Goal: Entertainment & Leisure: Browse casually

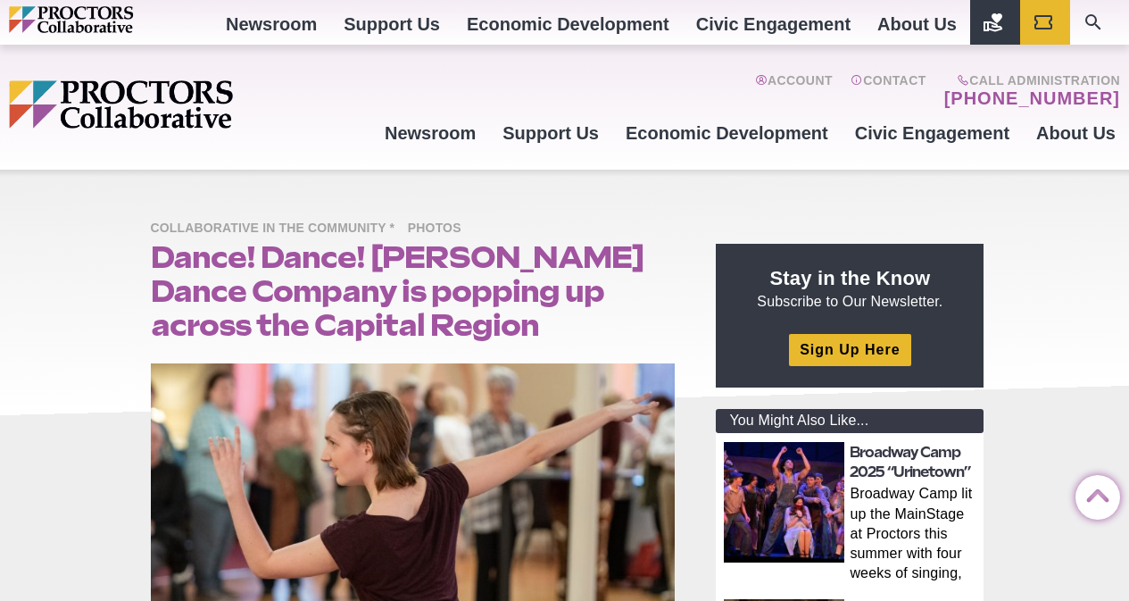
scroll to position [1214, 0]
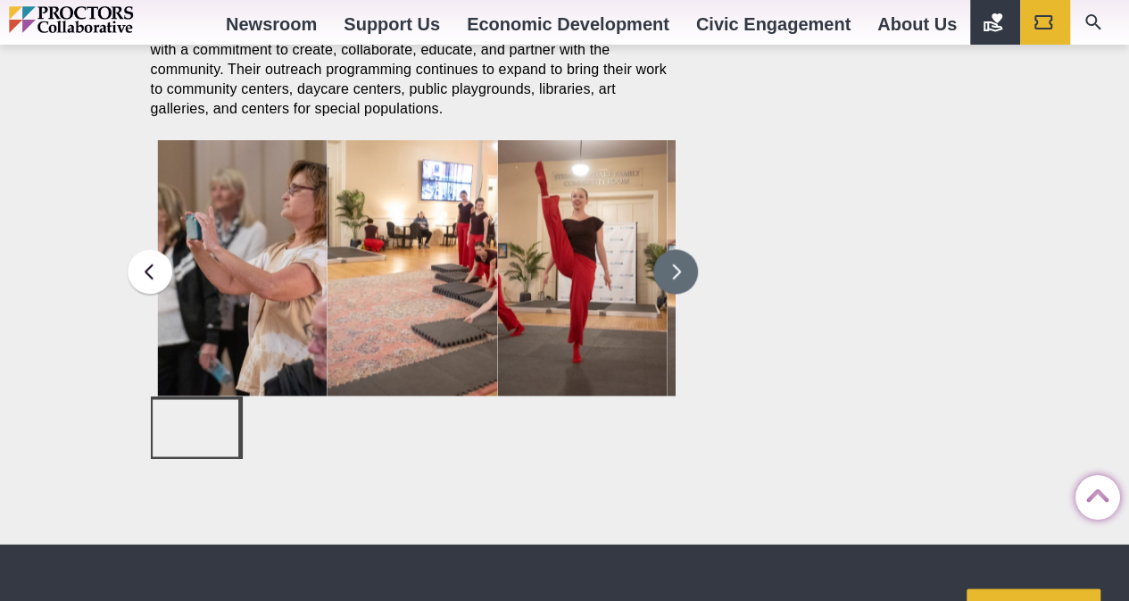
click at [681, 265] on button at bounding box center [676, 271] width 45 height 45
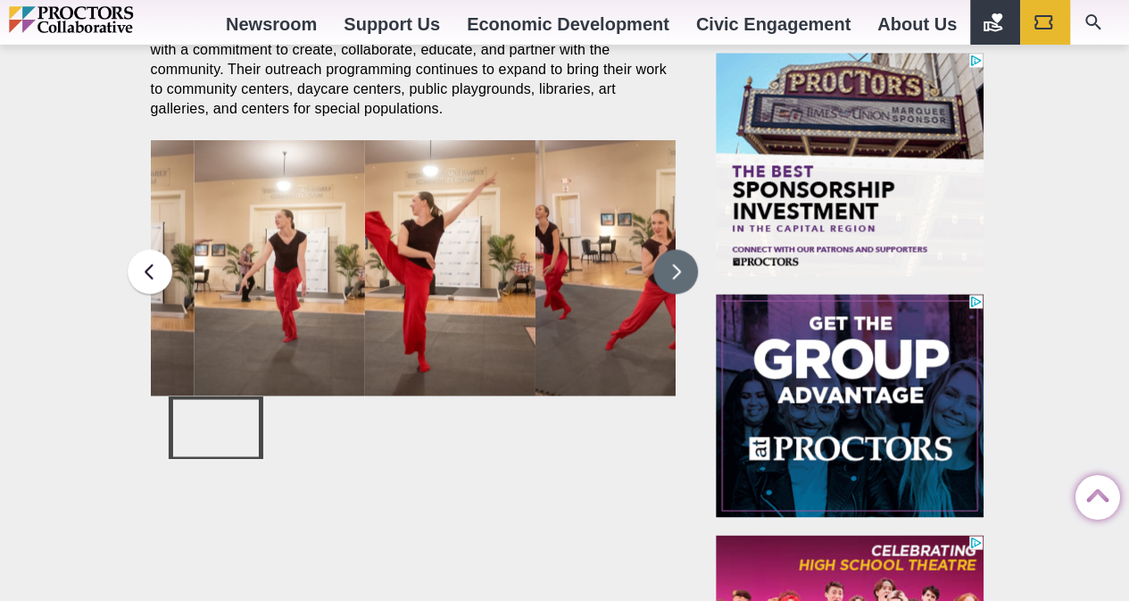
scroll to position [0, 0]
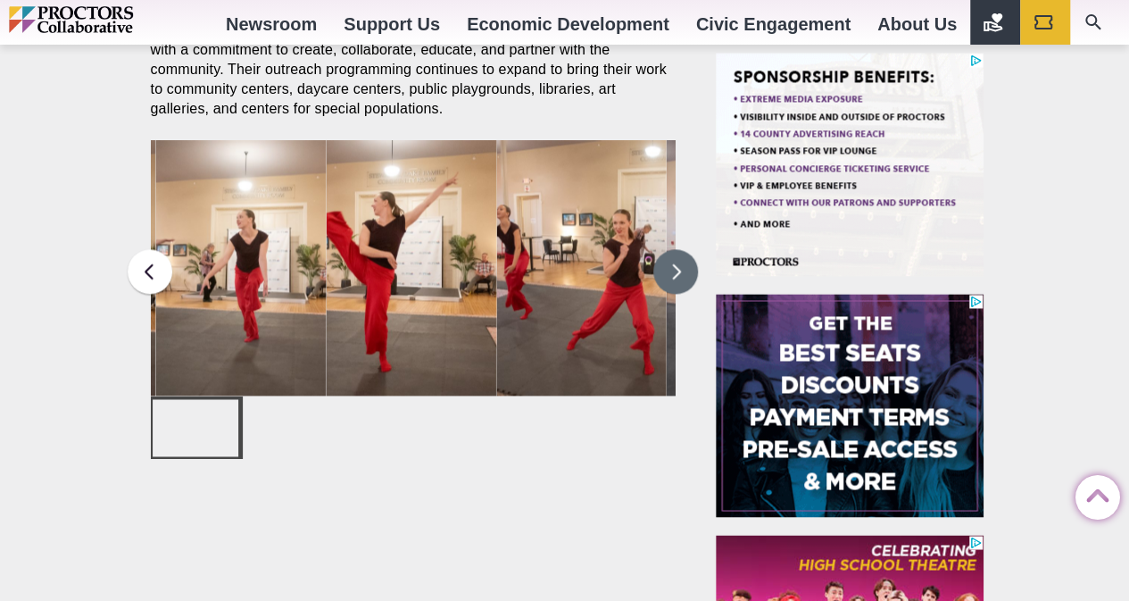
click at [681, 265] on button at bounding box center [676, 271] width 45 height 45
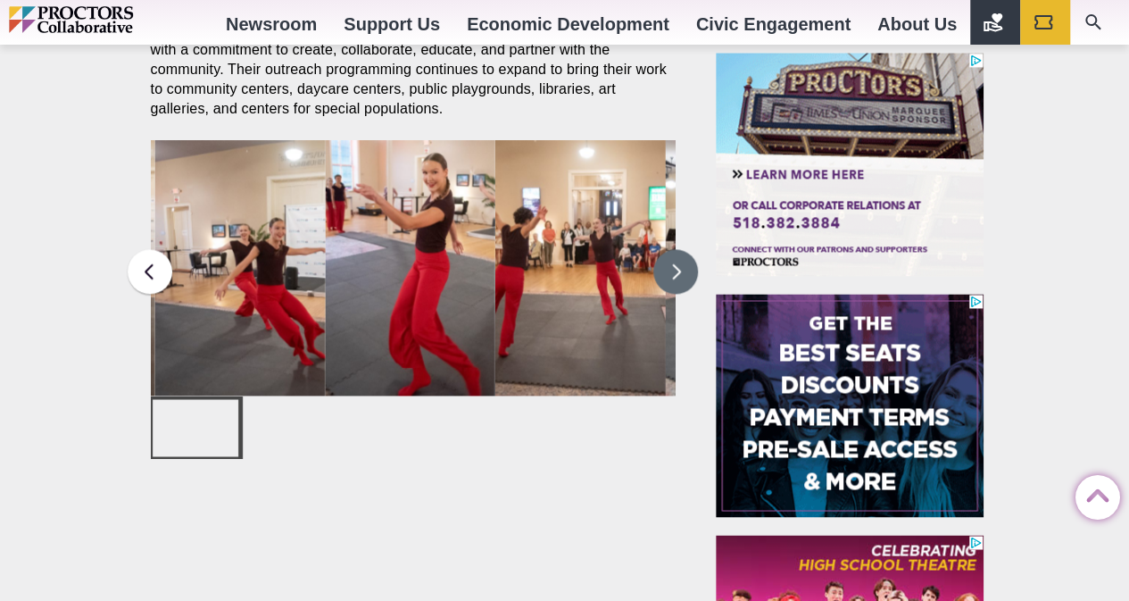
click at [663, 259] on button at bounding box center [676, 271] width 45 height 45
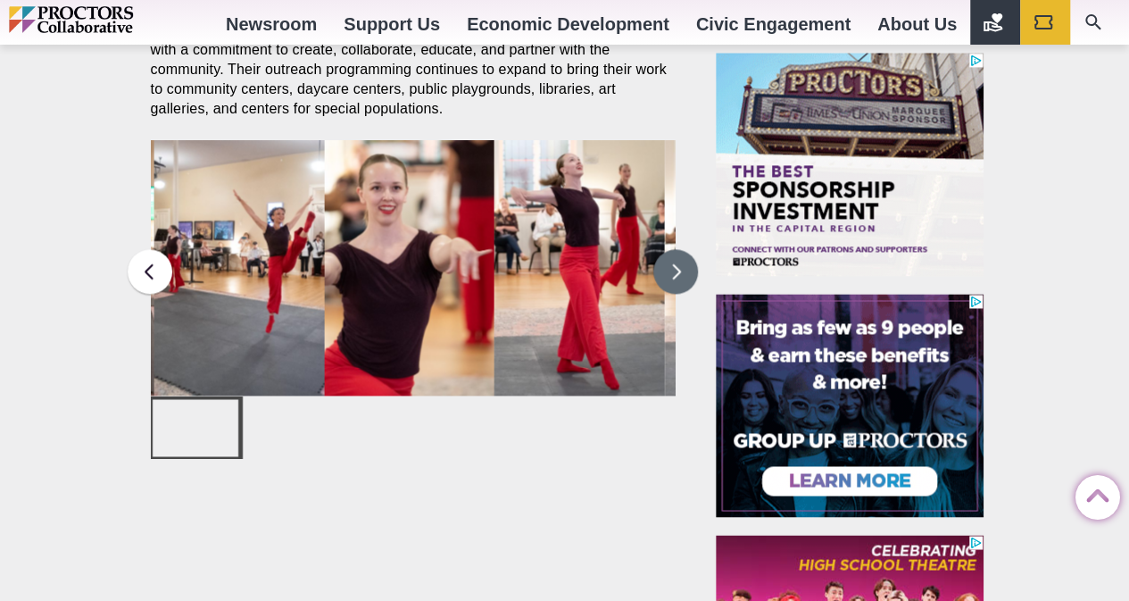
click at [663, 259] on button at bounding box center [676, 271] width 45 height 45
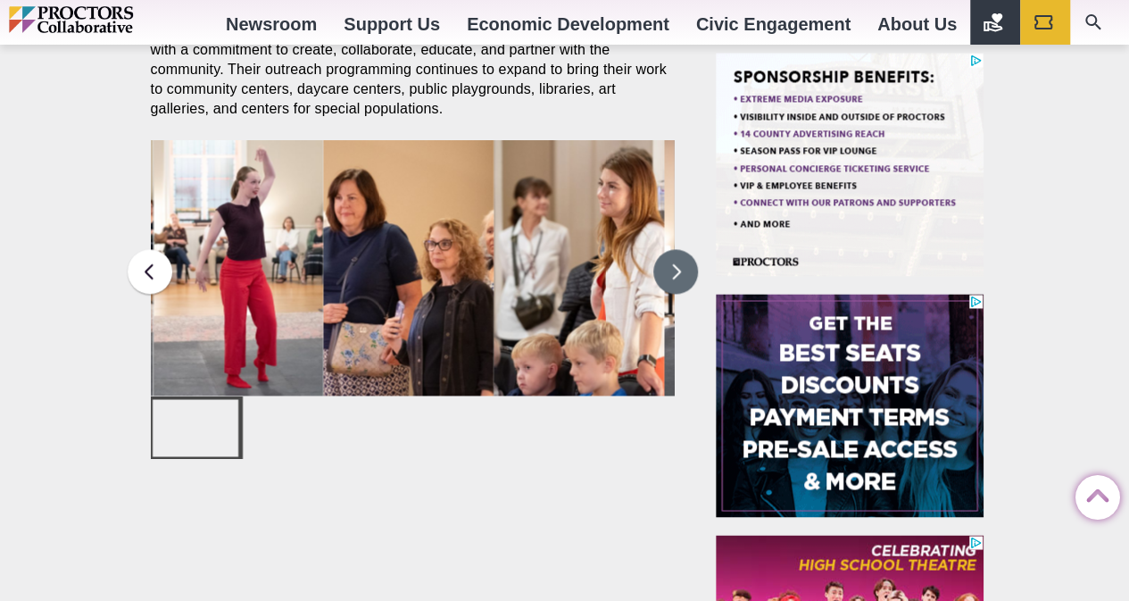
click at [663, 259] on button at bounding box center [676, 271] width 45 height 45
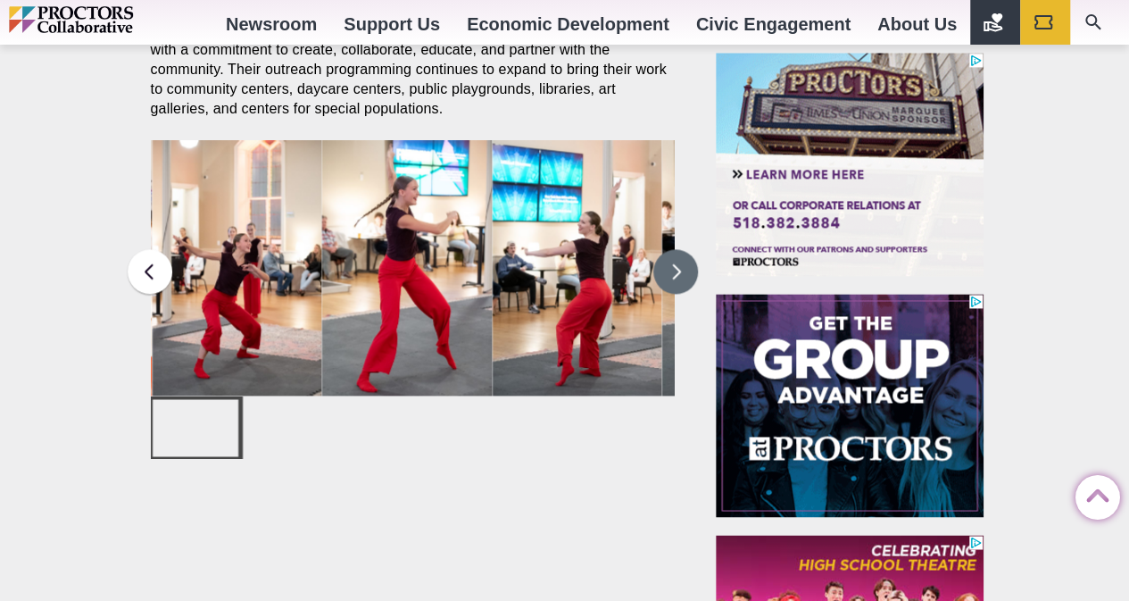
click at [663, 259] on button at bounding box center [676, 271] width 45 height 45
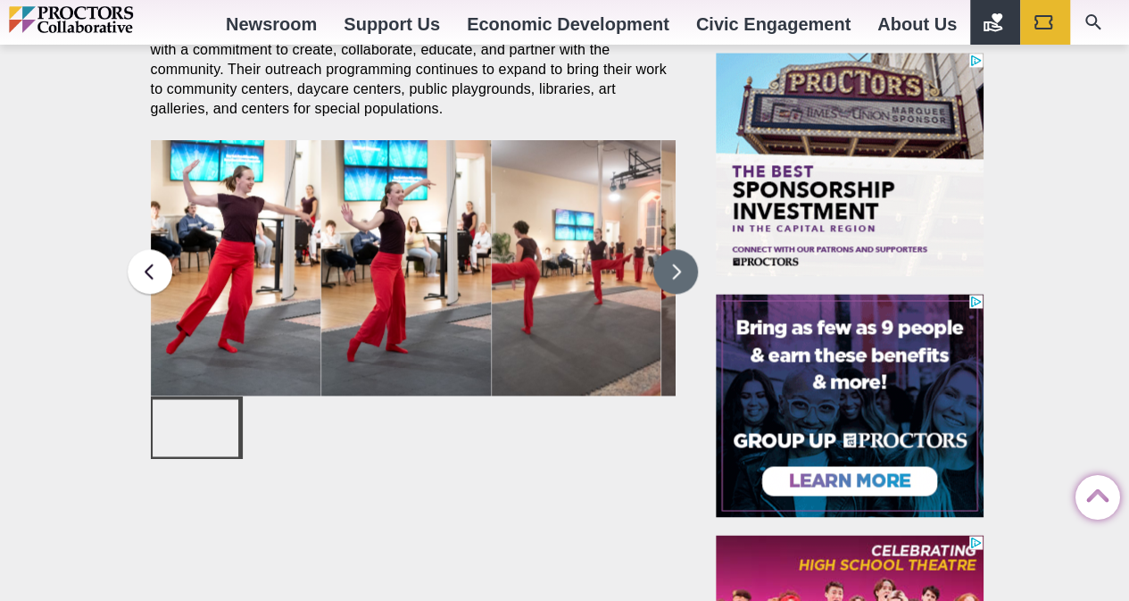
click at [663, 259] on button at bounding box center [676, 271] width 45 height 45
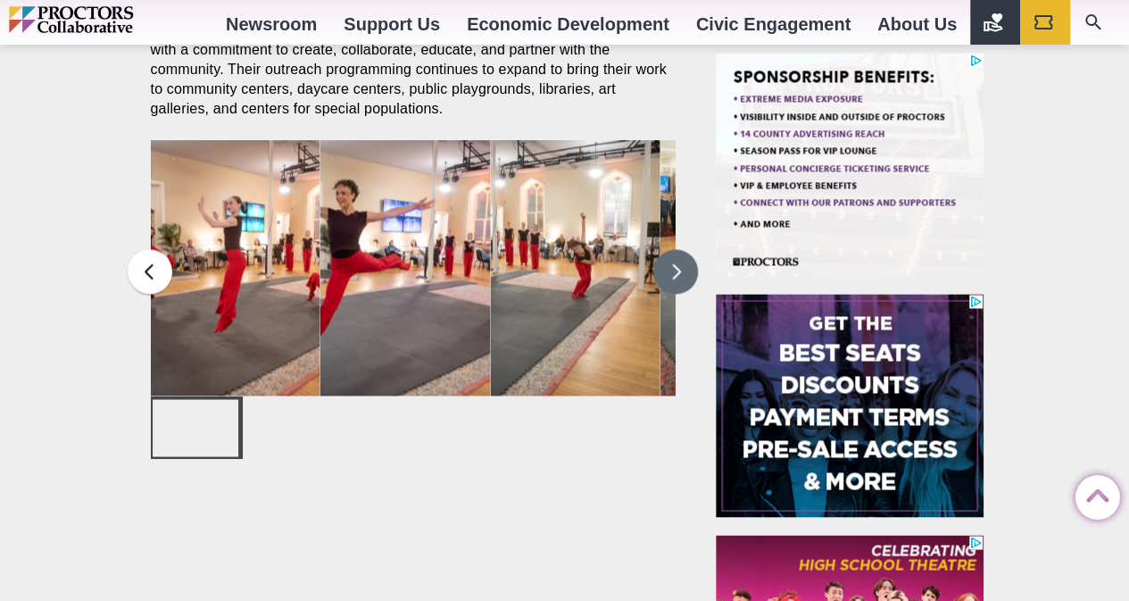
click at [663, 259] on button at bounding box center [676, 271] width 45 height 45
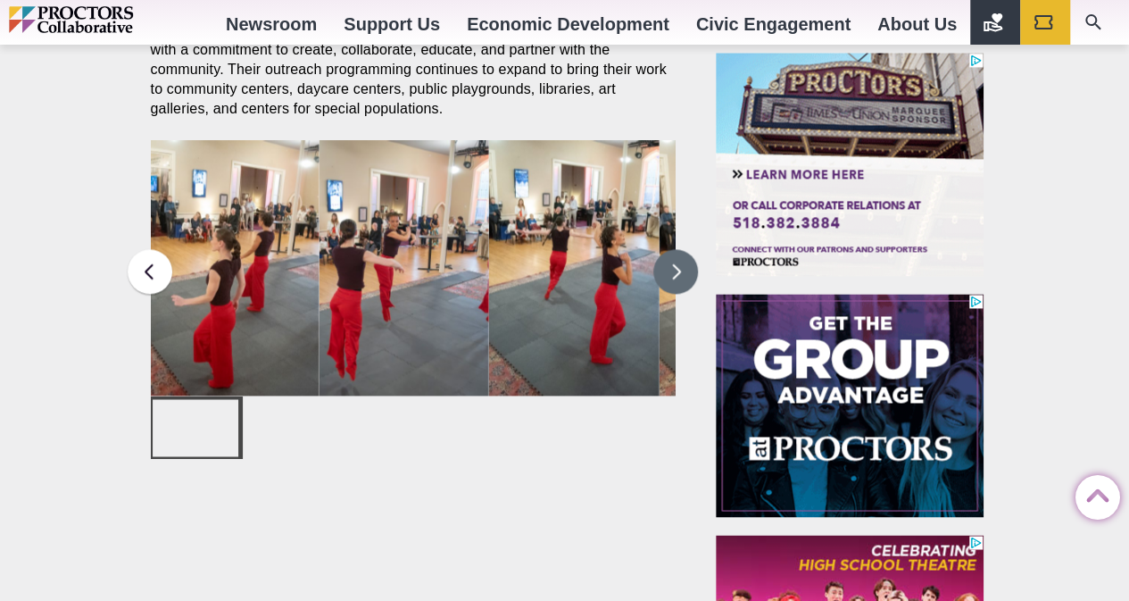
click at [663, 259] on button at bounding box center [676, 271] width 45 height 45
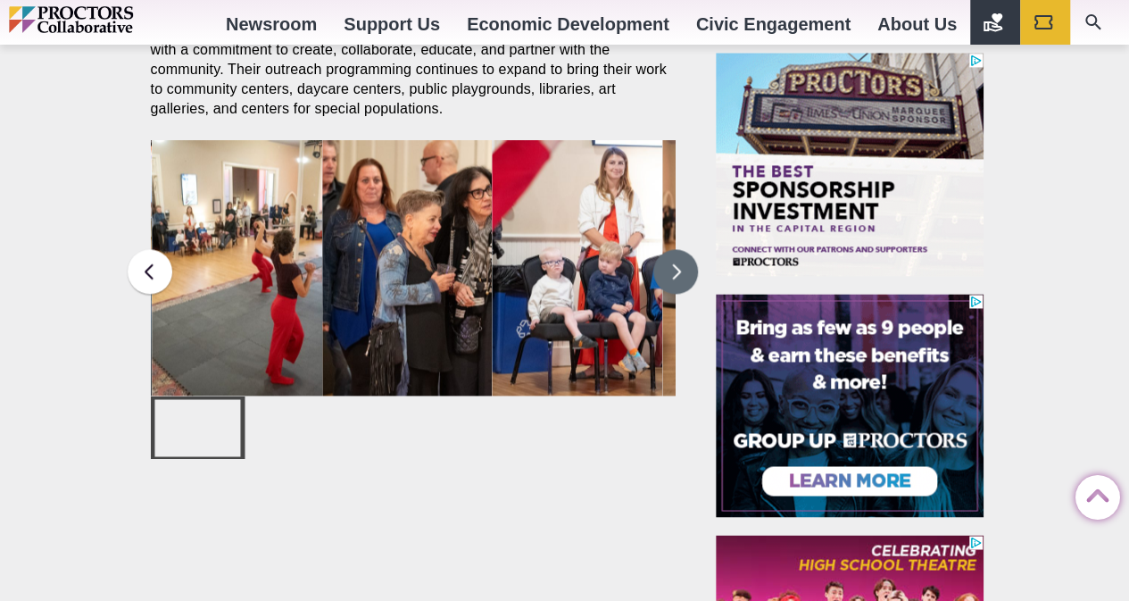
click at [663, 259] on button at bounding box center [676, 271] width 45 height 45
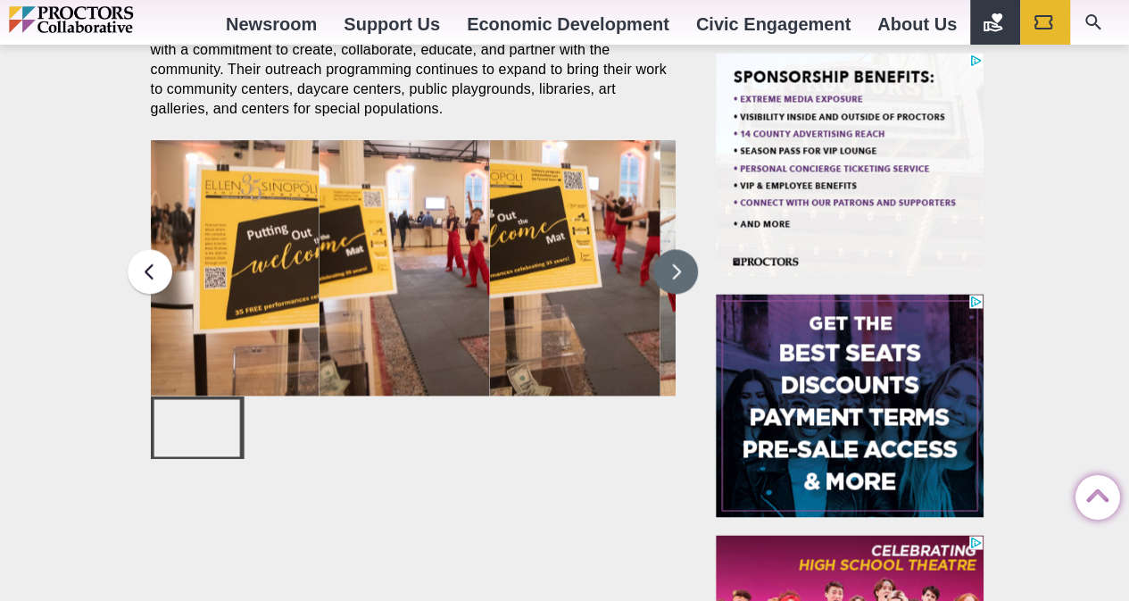
click at [663, 259] on button at bounding box center [676, 271] width 45 height 45
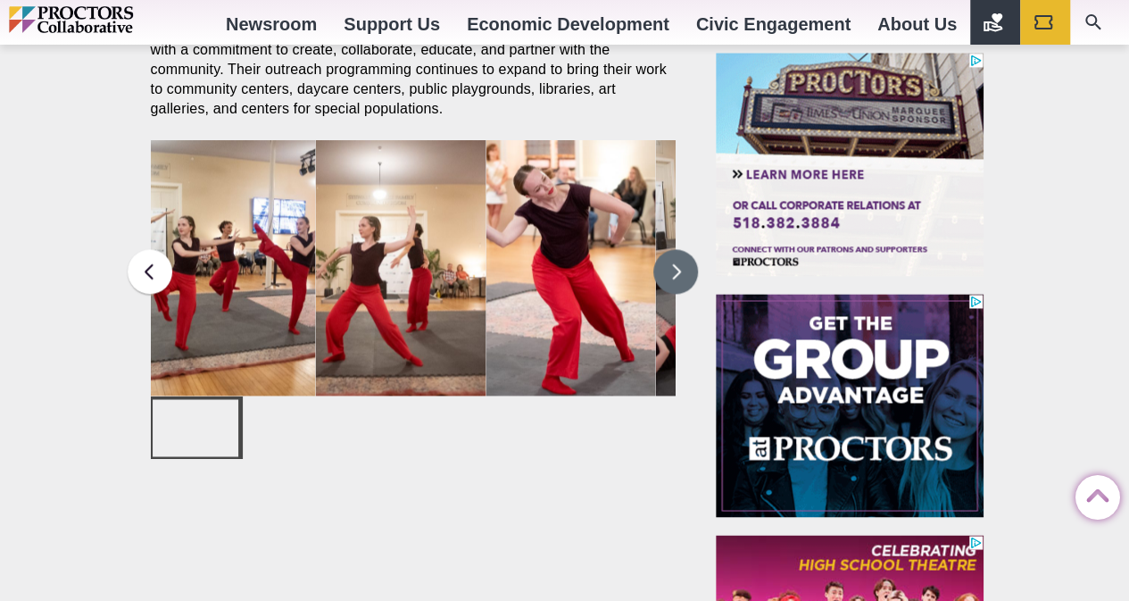
click at [663, 259] on button at bounding box center [676, 271] width 45 height 45
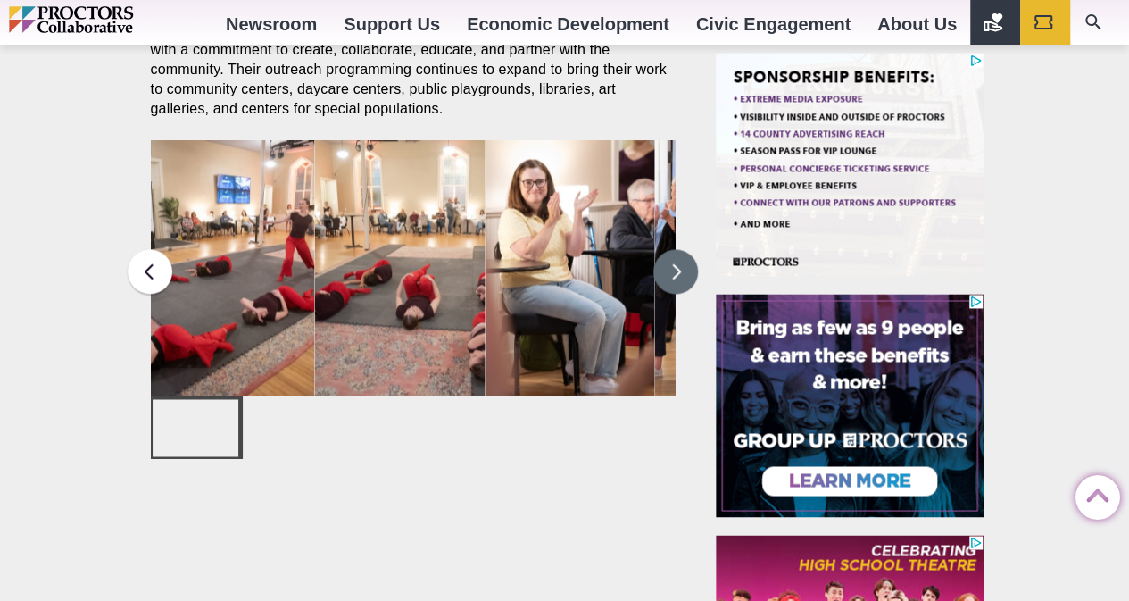
click at [663, 259] on button at bounding box center [676, 271] width 45 height 45
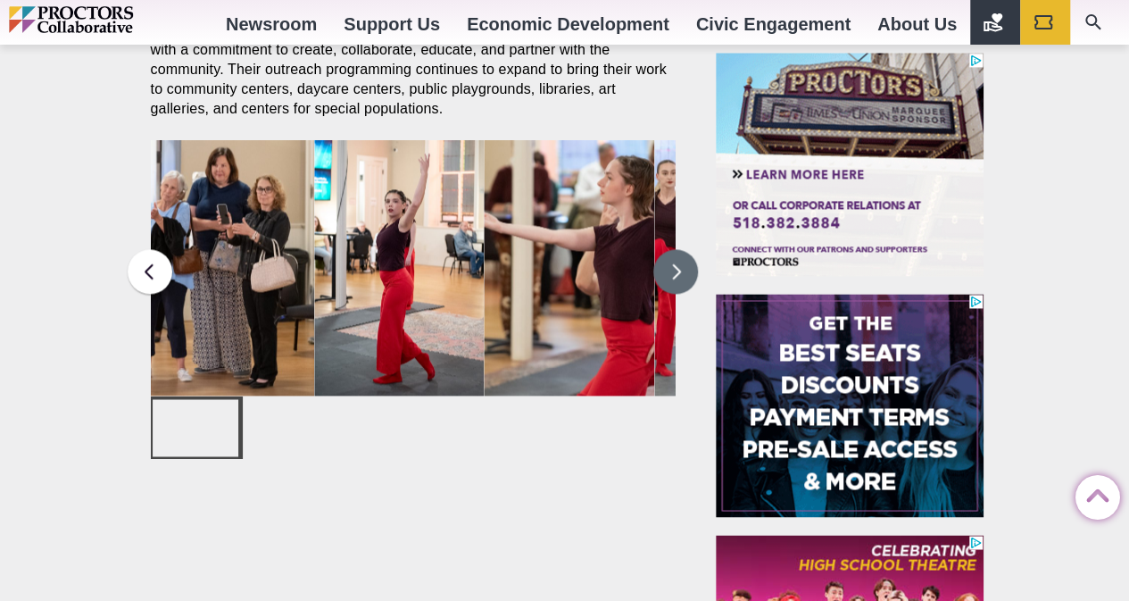
click at [663, 259] on button at bounding box center [676, 271] width 45 height 45
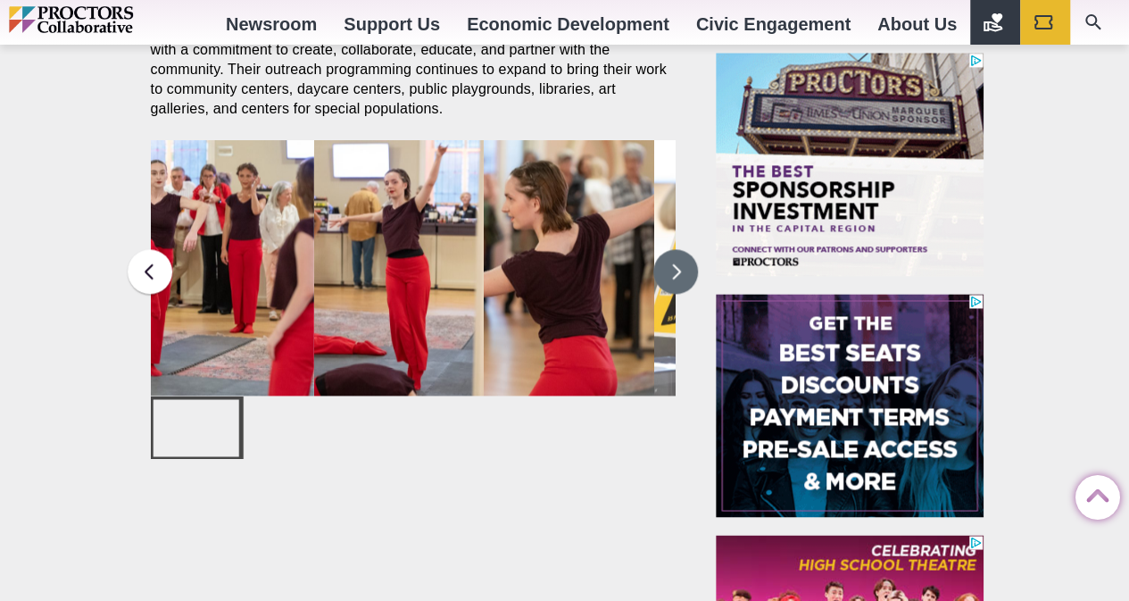
click at [663, 259] on button at bounding box center [676, 271] width 45 height 45
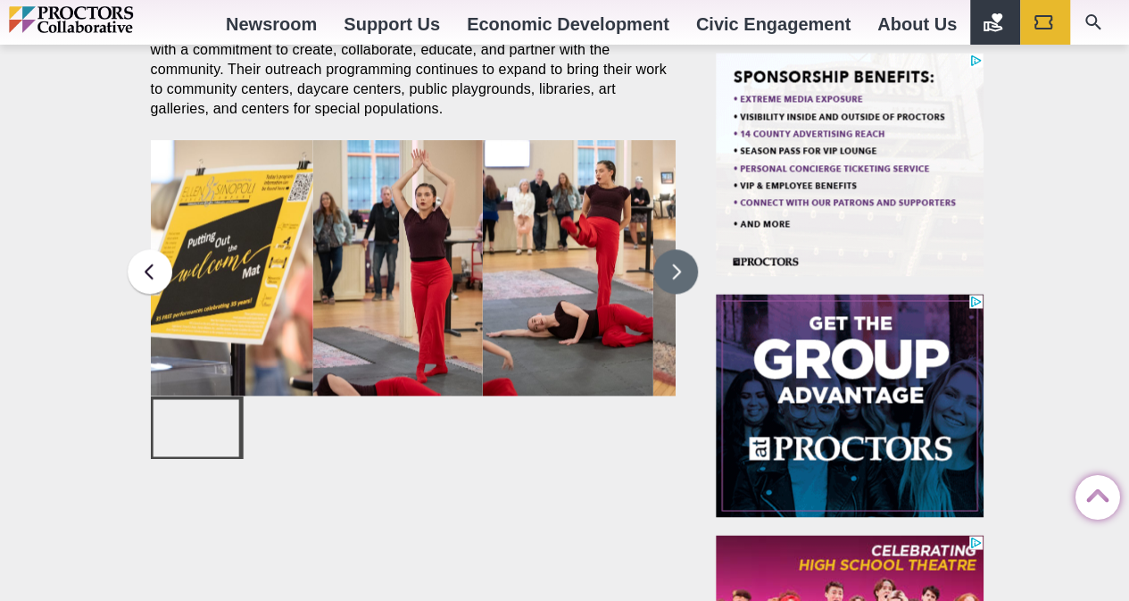
click at [663, 259] on button at bounding box center [676, 271] width 45 height 45
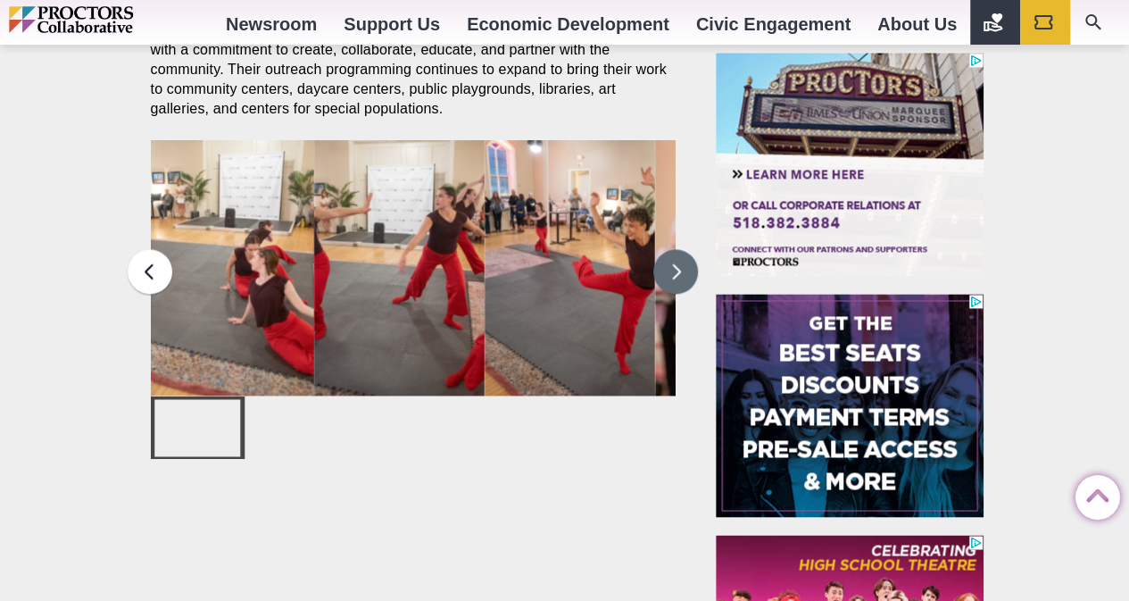
click at [663, 259] on button at bounding box center [676, 271] width 45 height 45
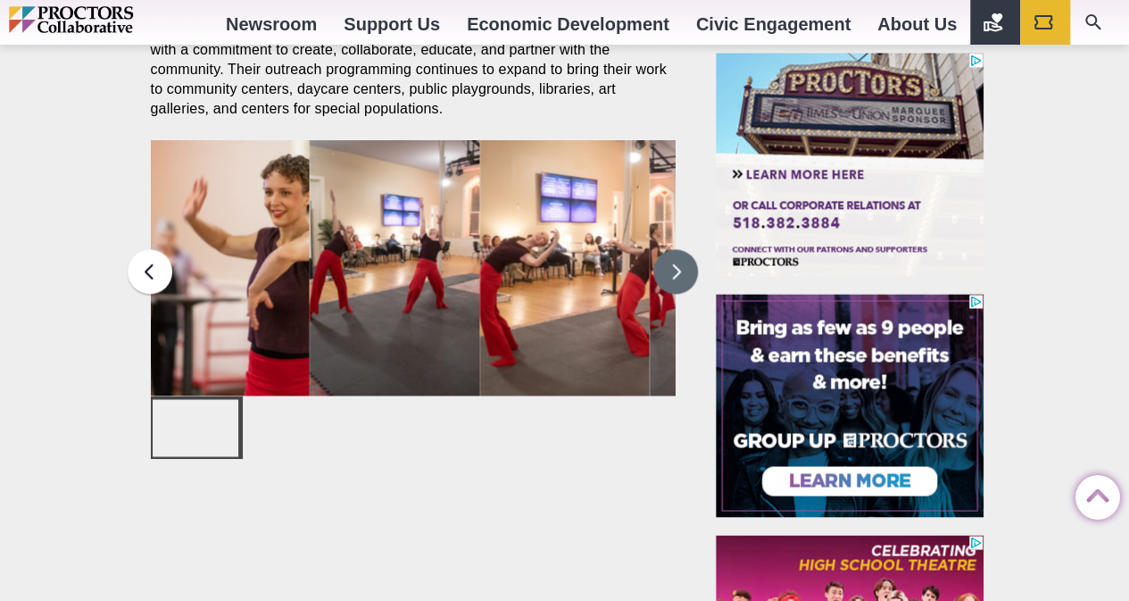
click at [663, 259] on button at bounding box center [676, 271] width 45 height 45
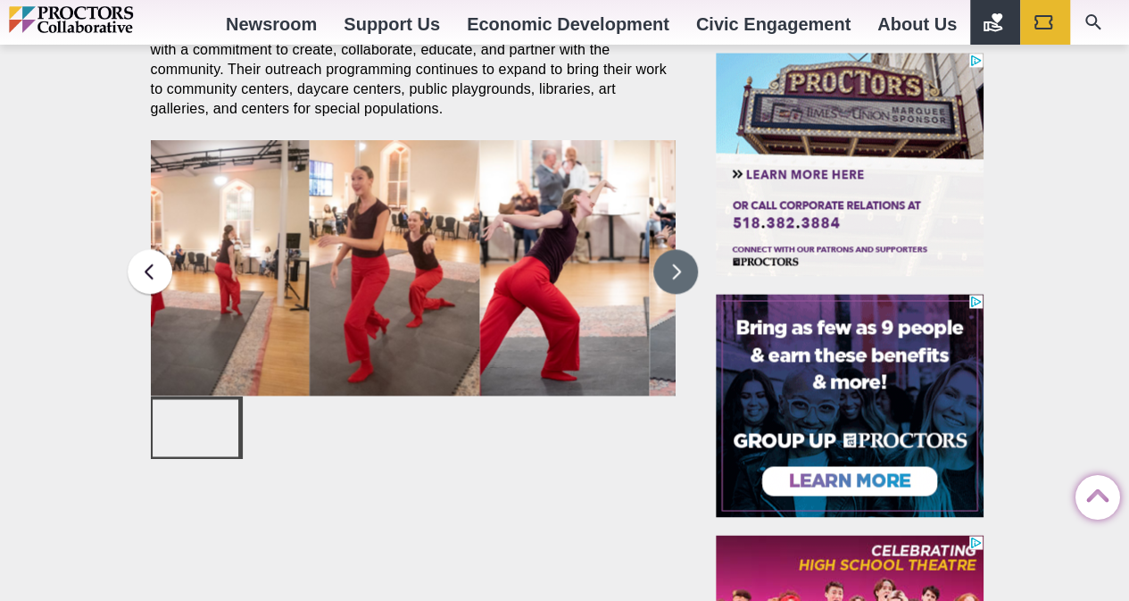
click at [663, 259] on button at bounding box center [676, 271] width 45 height 45
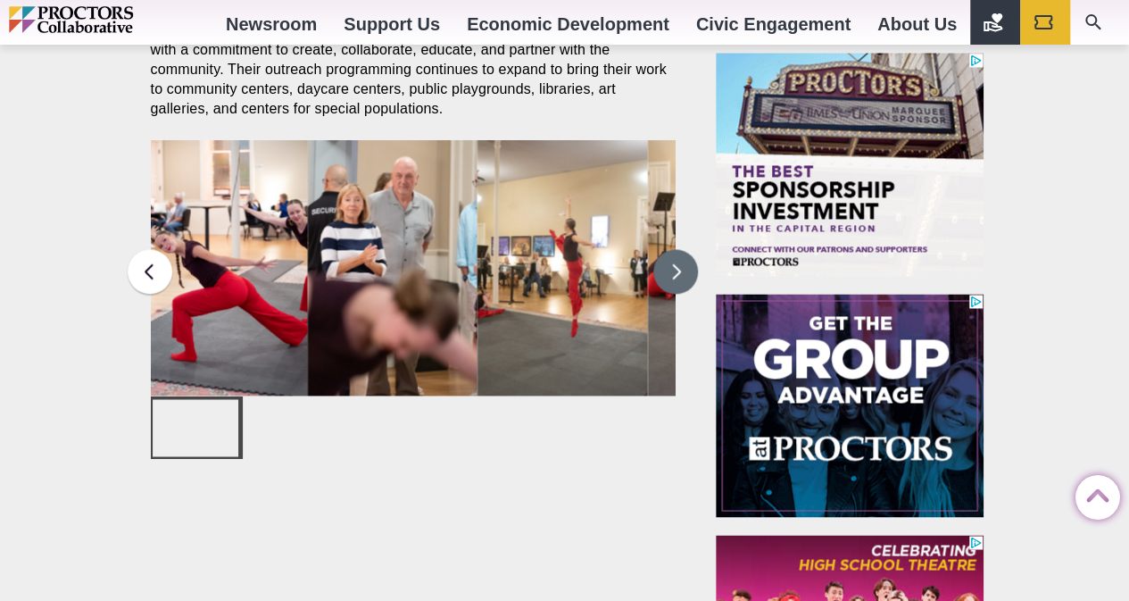
click at [663, 259] on button at bounding box center [676, 271] width 45 height 45
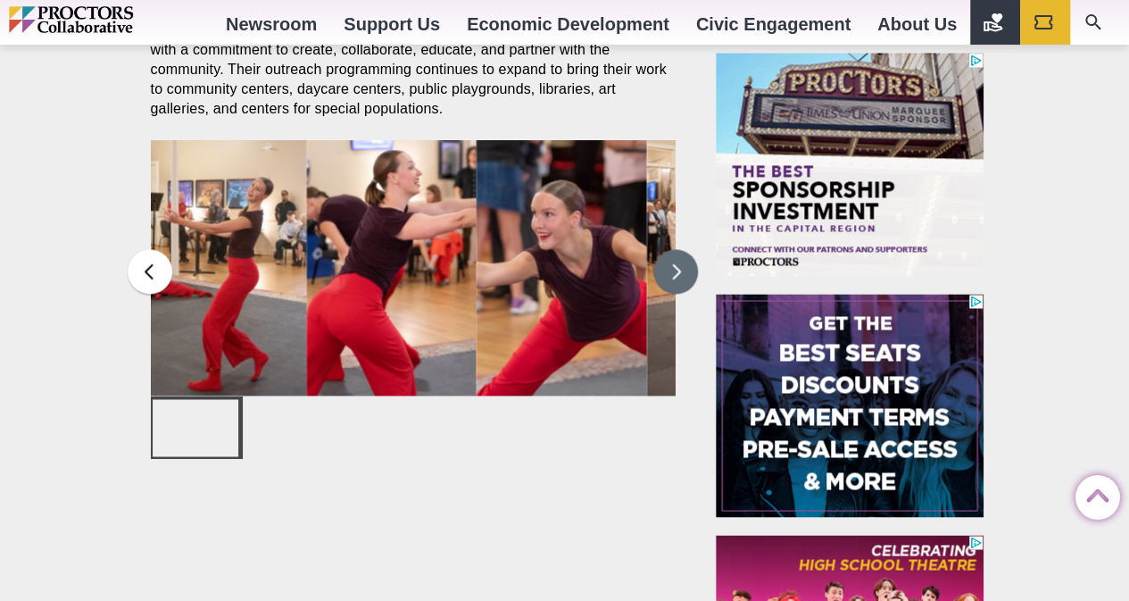
click at [663, 259] on button at bounding box center [676, 271] width 45 height 45
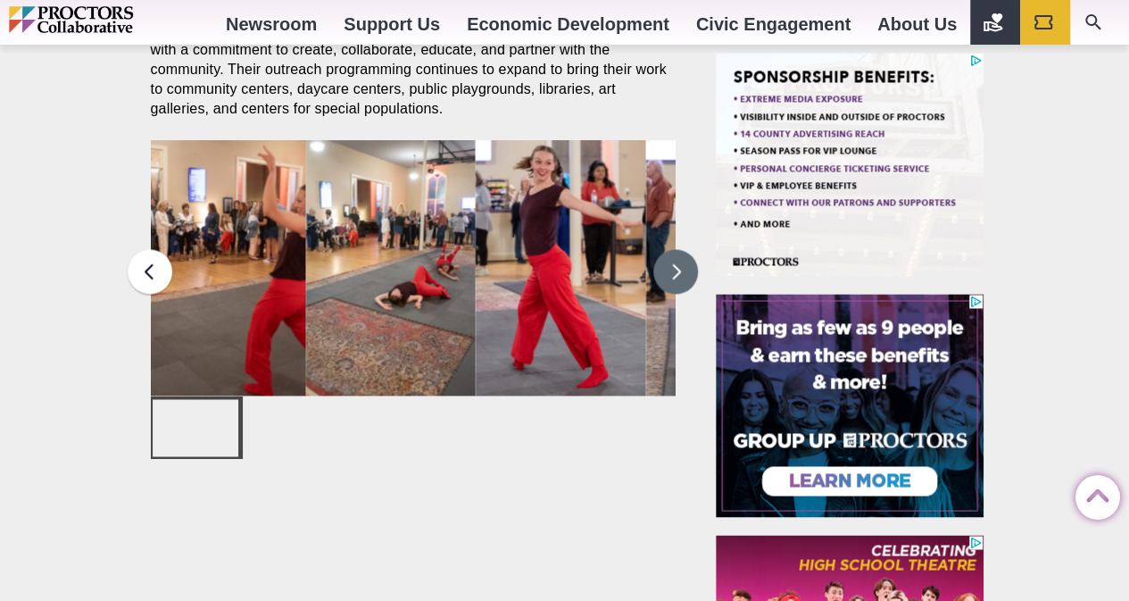
click at [663, 259] on button at bounding box center [676, 271] width 45 height 45
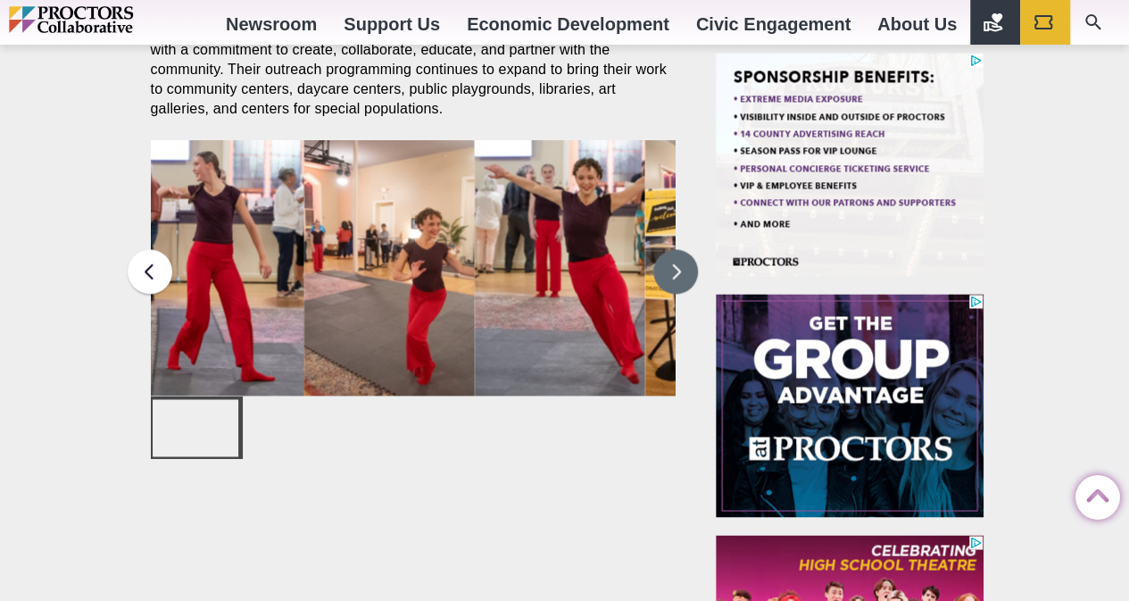
click at [216, 225] on img at bounding box center [219, 267] width 171 height 255
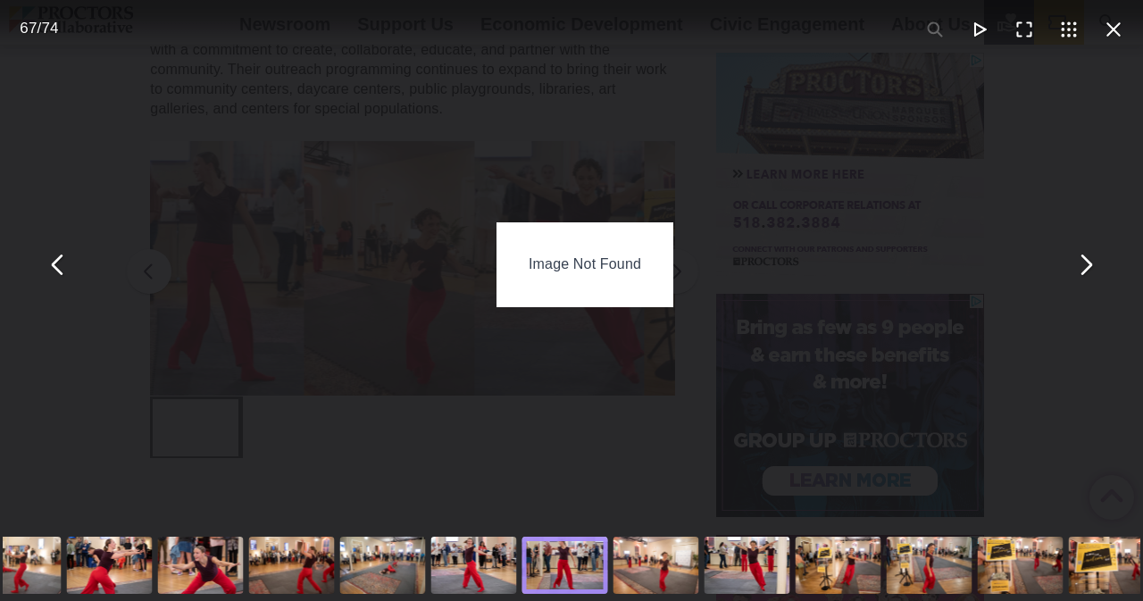
click at [679, 460] on div "Image Not Found" at bounding box center [584, 264] width 1143 height 529
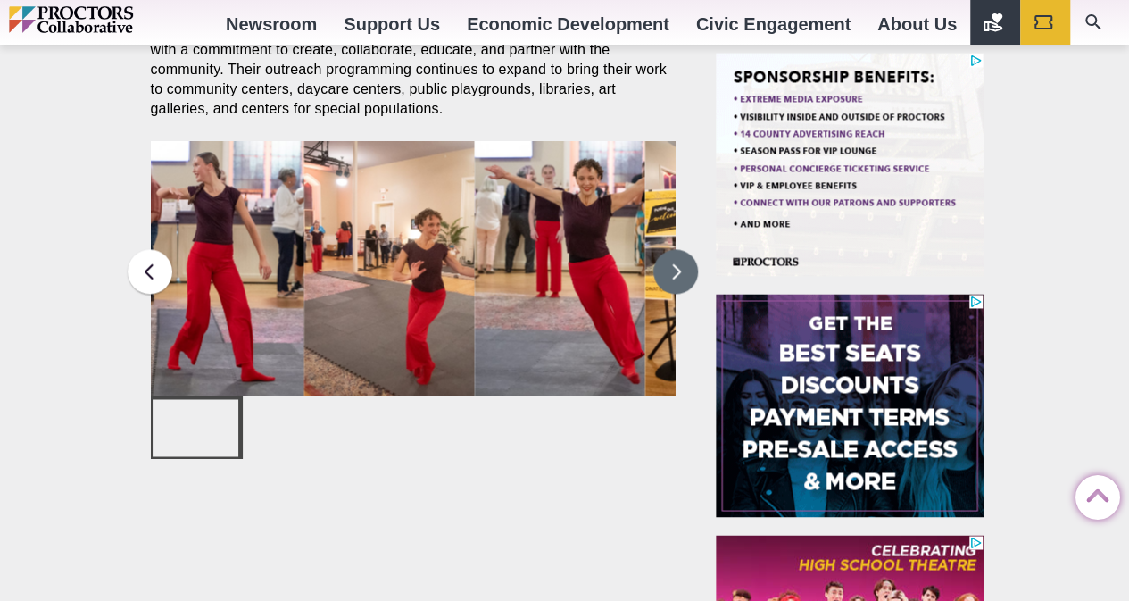
click at [681, 292] on button at bounding box center [676, 271] width 45 height 45
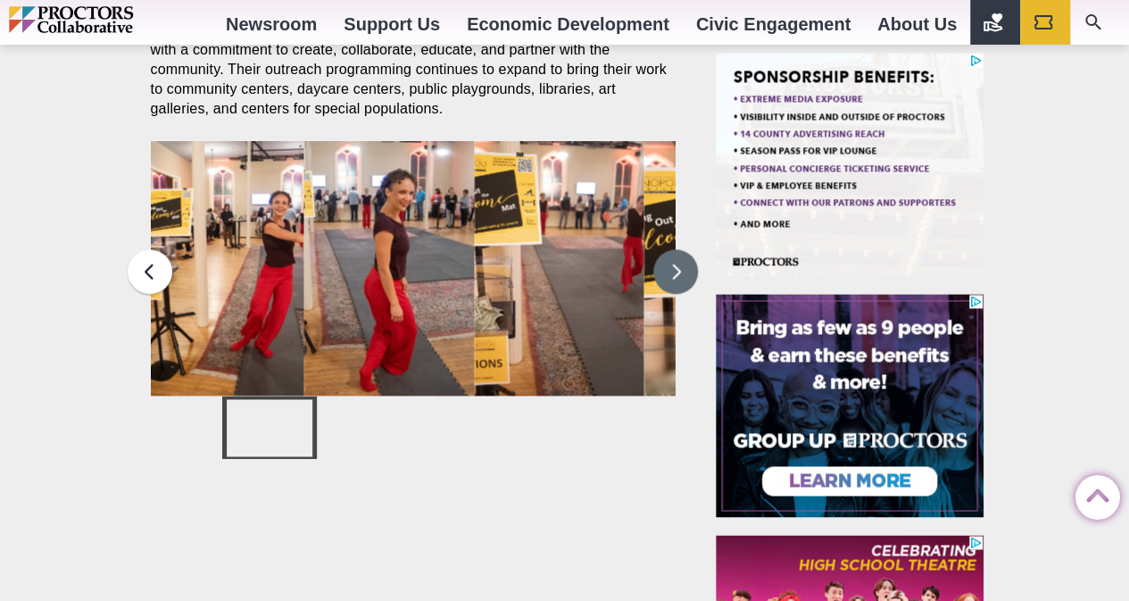
click at [682, 272] on button at bounding box center [676, 271] width 45 height 45
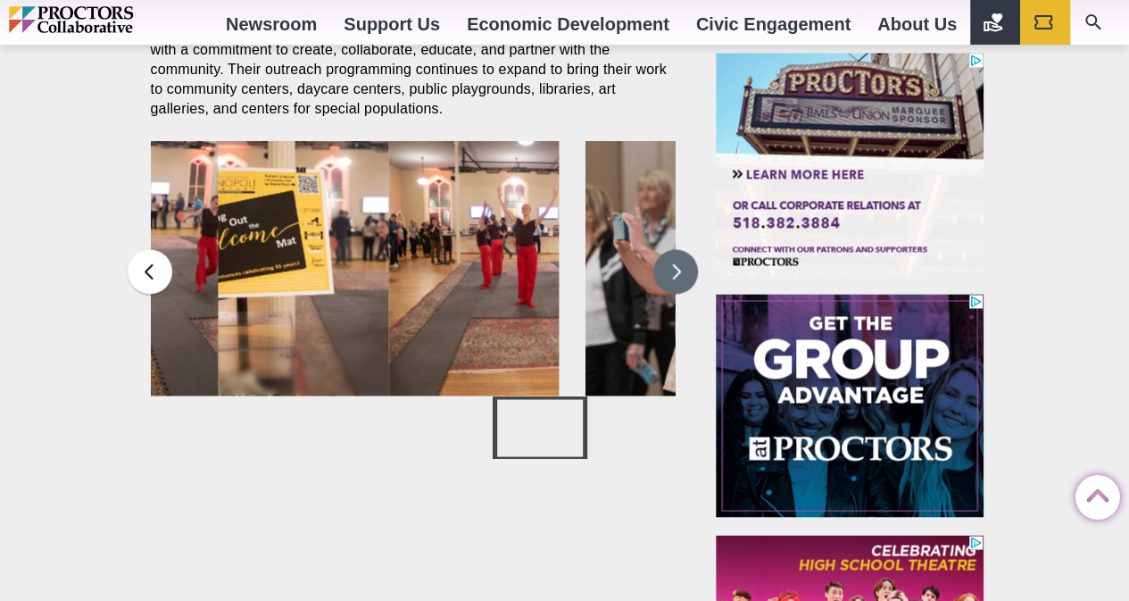
click at [682, 272] on button at bounding box center [676, 271] width 45 height 45
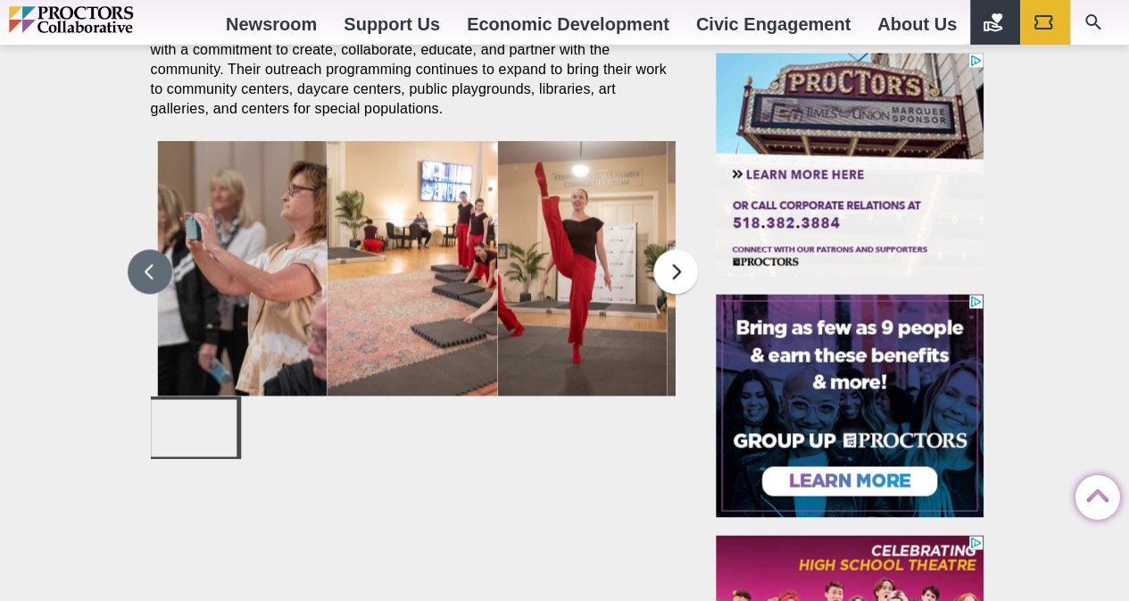
click at [152, 269] on button at bounding box center [150, 271] width 45 height 45
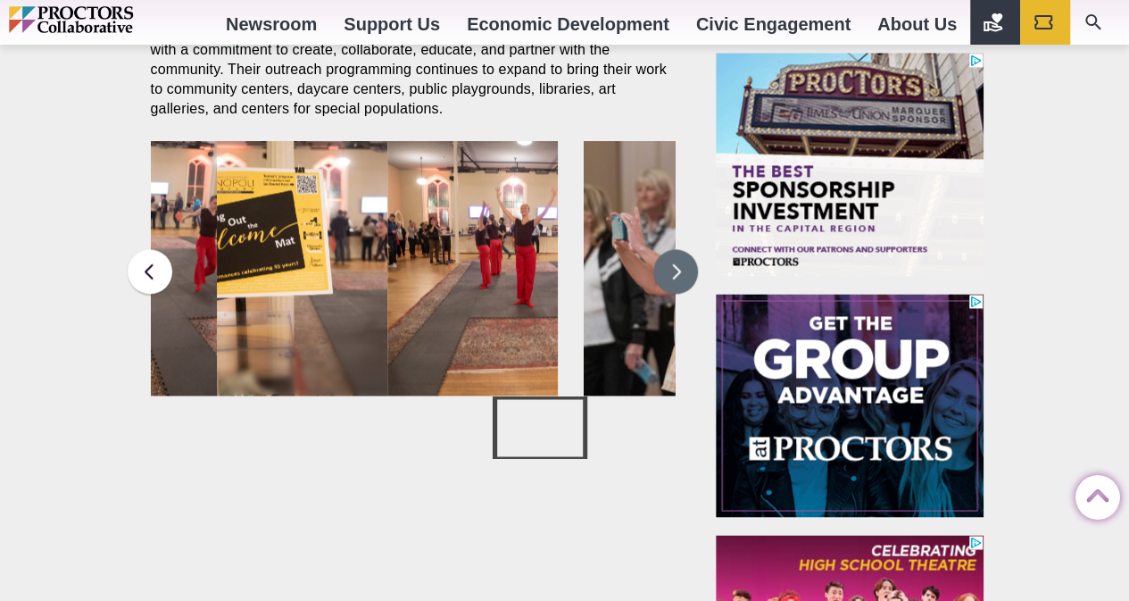
click at [684, 272] on button at bounding box center [676, 271] width 45 height 45
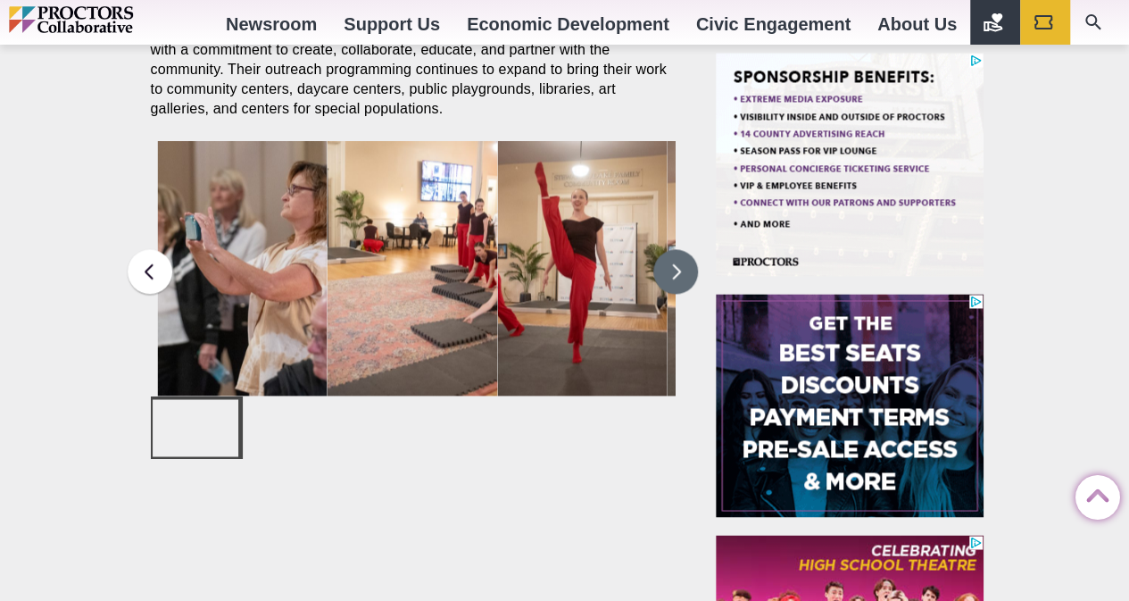
click at [668, 282] on button at bounding box center [676, 271] width 45 height 45
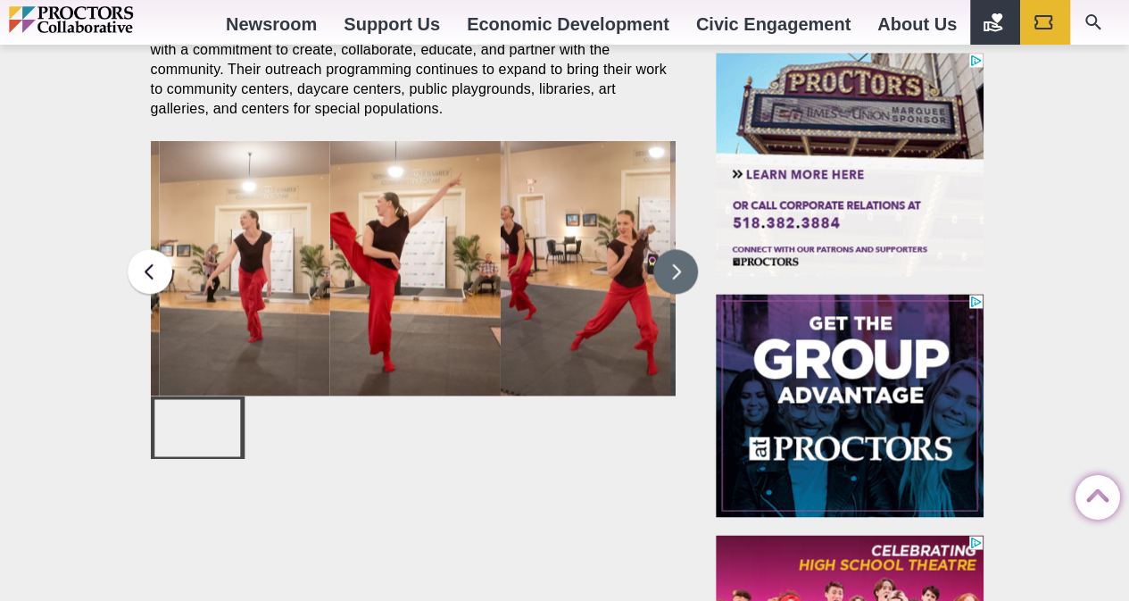
click at [668, 282] on button at bounding box center [676, 271] width 45 height 45
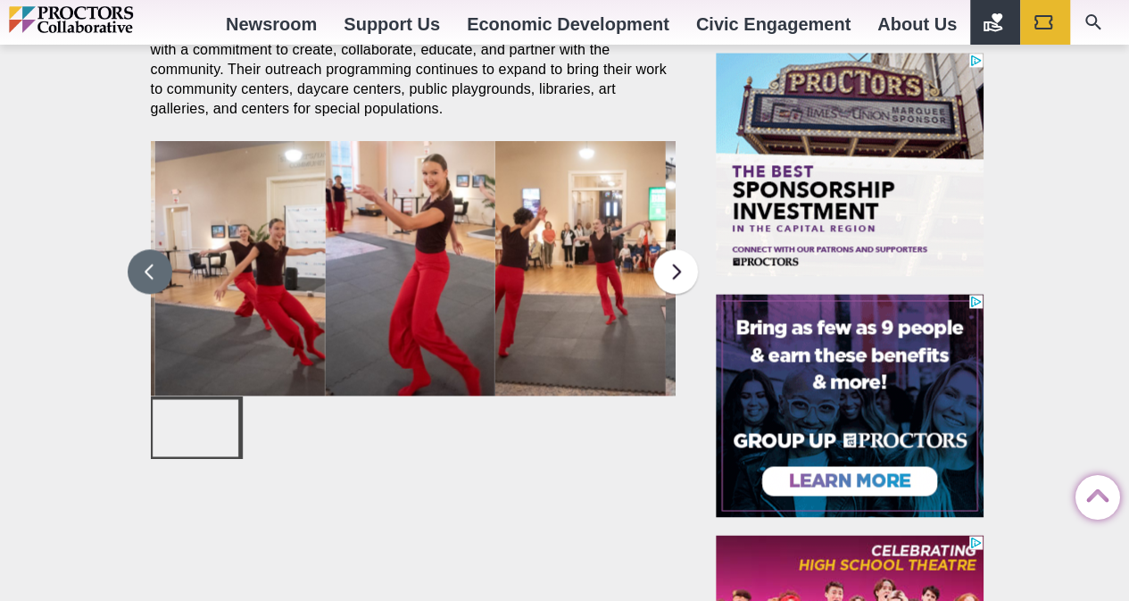
click at [159, 275] on button at bounding box center [150, 271] width 45 height 45
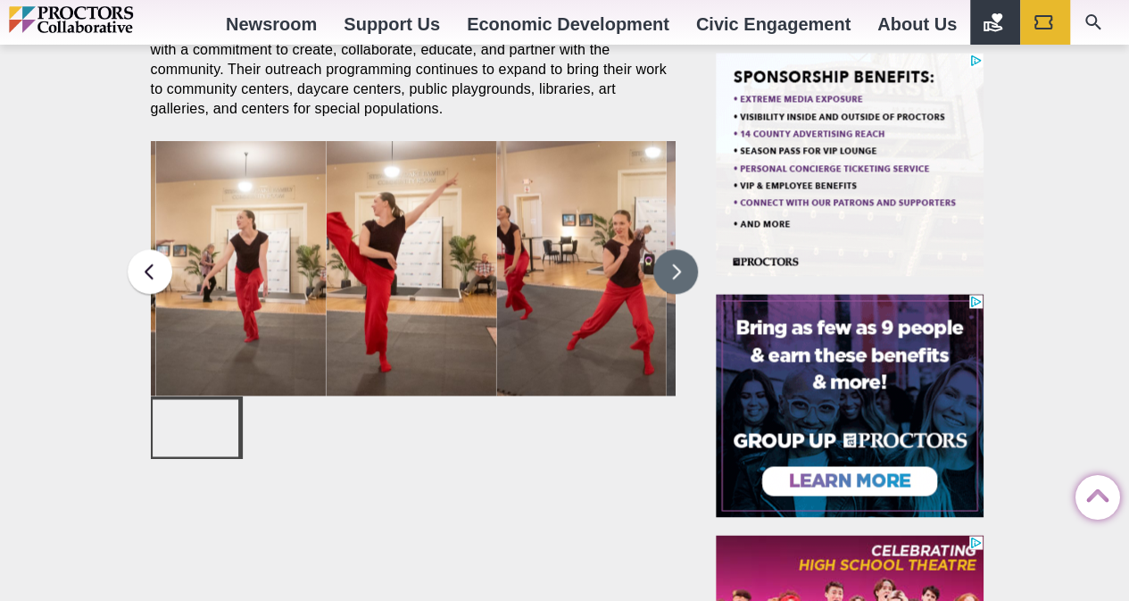
click at [686, 271] on button at bounding box center [676, 271] width 45 height 45
